Goal: Find specific page/section: Find specific page/section

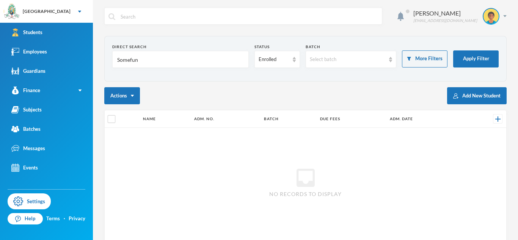
click at [127, 63] on input "Somefun" at bounding box center [181, 59] width 128 height 17
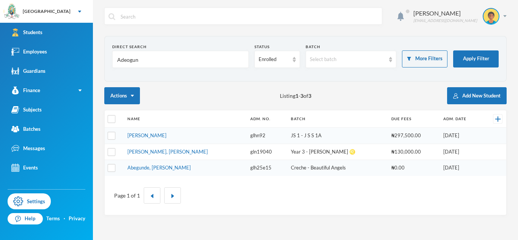
type input "Adeogun"
click at [269, 64] on div "Enrolled" at bounding box center [278, 59] width 46 height 17
click at [269, 90] on span "Graduated" at bounding box center [271, 89] width 25 height 6
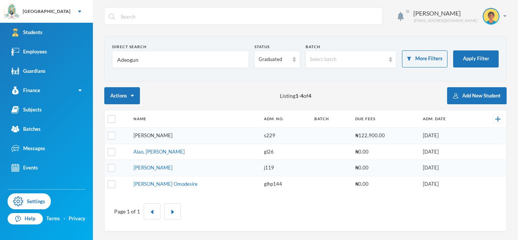
click at [168, 137] on link "[PERSON_NAME]" at bounding box center [153, 135] width 39 height 6
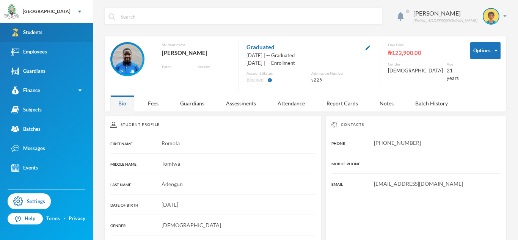
click at [60, 31] on link "Students" at bounding box center [46, 32] width 93 height 19
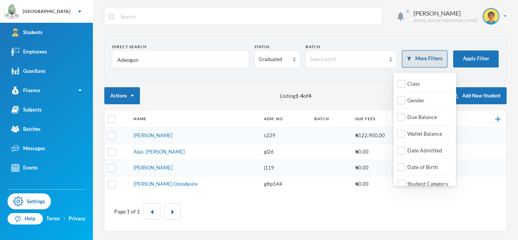
click at [418, 59] on button "More Filters" at bounding box center [425, 58] width 46 height 17
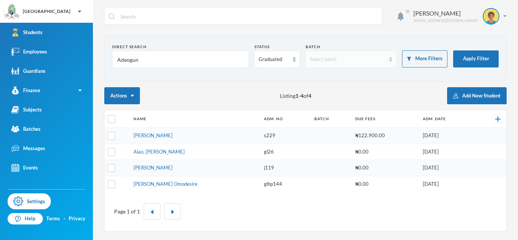
click at [371, 65] on div "Select batch" at bounding box center [351, 59] width 91 height 17
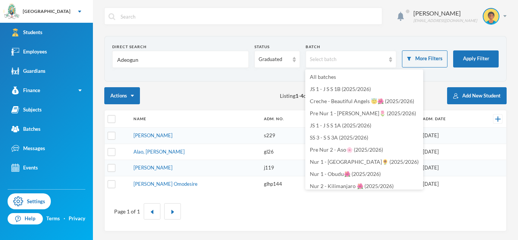
click at [236, 92] on div "Actions Listing 1 - 4 of 4 Add New Student" at bounding box center [305, 95] width 403 height 17
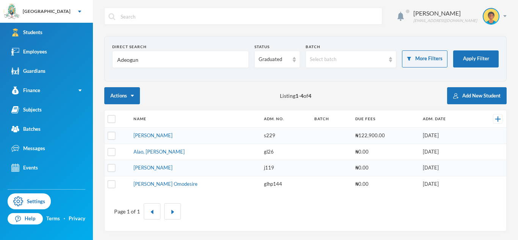
click at [123, 61] on input "Adeogun" at bounding box center [181, 59] width 128 height 17
type input "[PERSON_NAME]"
click at [283, 62] on div "Graduated" at bounding box center [274, 60] width 30 height 8
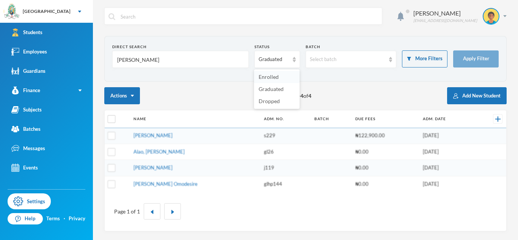
click at [281, 77] on li "Enrolled" at bounding box center [277, 77] width 46 height 12
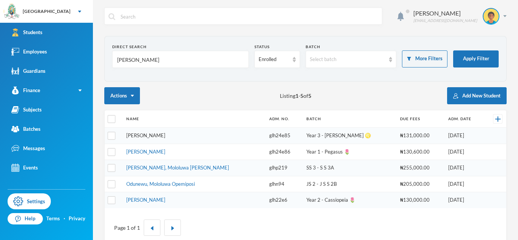
click at [165, 136] on link "[PERSON_NAME]" at bounding box center [145, 135] width 39 height 6
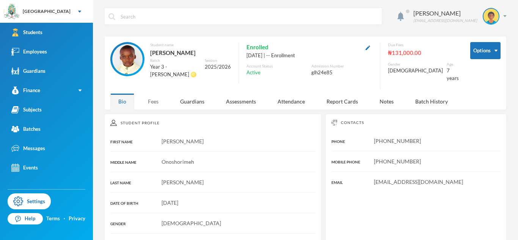
click at [149, 100] on div "Fees" at bounding box center [153, 101] width 27 height 16
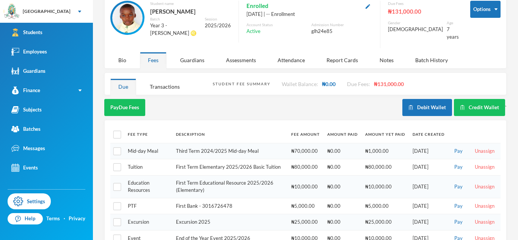
scroll to position [43, 0]
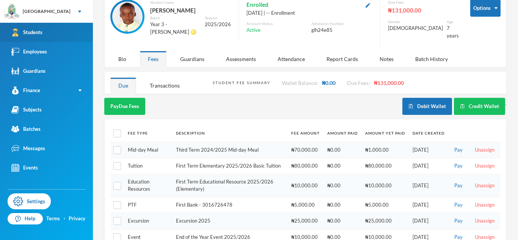
click at [83, 39] on link "Students" at bounding box center [46, 32] width 93 height 19
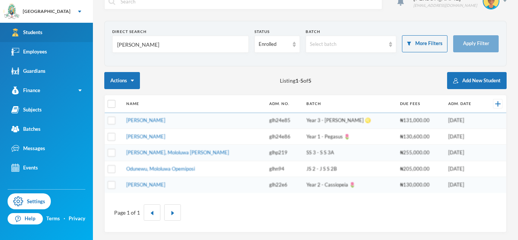
scroll to position [15, 0]
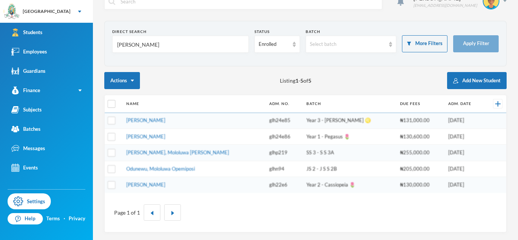
click at [127, 45] on input "[PERSON_NAME]" at bounding box center [181, 44] width 128 height 17
type input "gbenle"
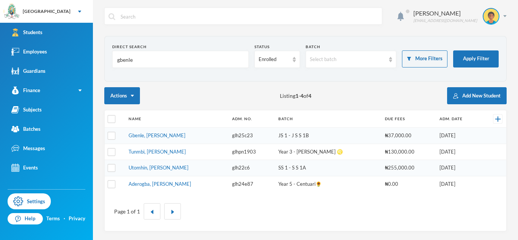
scroll to position [0, 0]
click at [172, 137] on link "Gbenle, Melvin Emmanuel" at bounding box center [157, 135] width 57 height 6
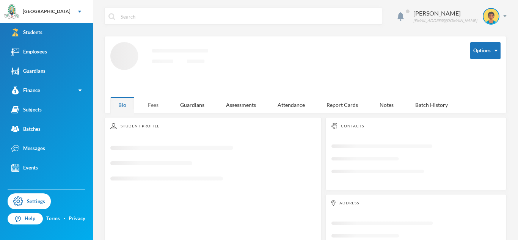
click at [158, 106] on div "Fees" at bounding box center [153, 105] width 27 height 16
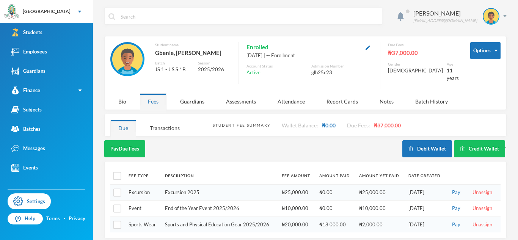
scroll to position [0, 0]
click at [159, 123] on div "Transactions" at bounding box center [165, 128] width 46 height 16
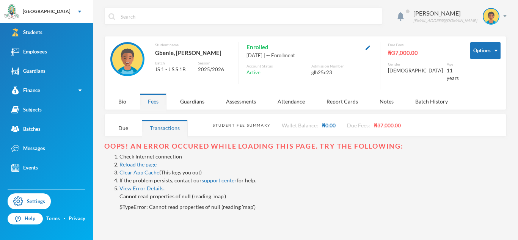
scroll to position [0, 0]
click at [133, 126] on div "Due" at bounding box center [123, 128] width 26 height 16
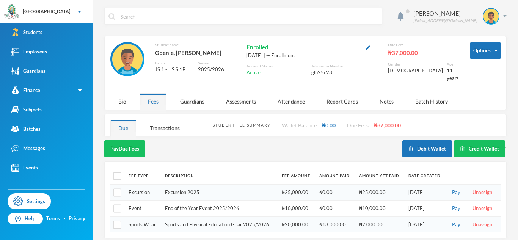
scroll to position [0, 0]
click at [130, 103] on div "Bio" at bounding box center [122, 101] width 24 height 16
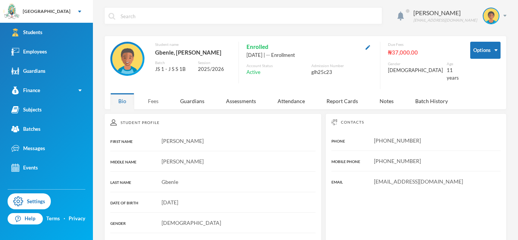
click at [150, 99] on div "Fees" at bounding box center [153, 101] width 27 height 16
